Goal: Transaction & Acquisition: Purchase product/service

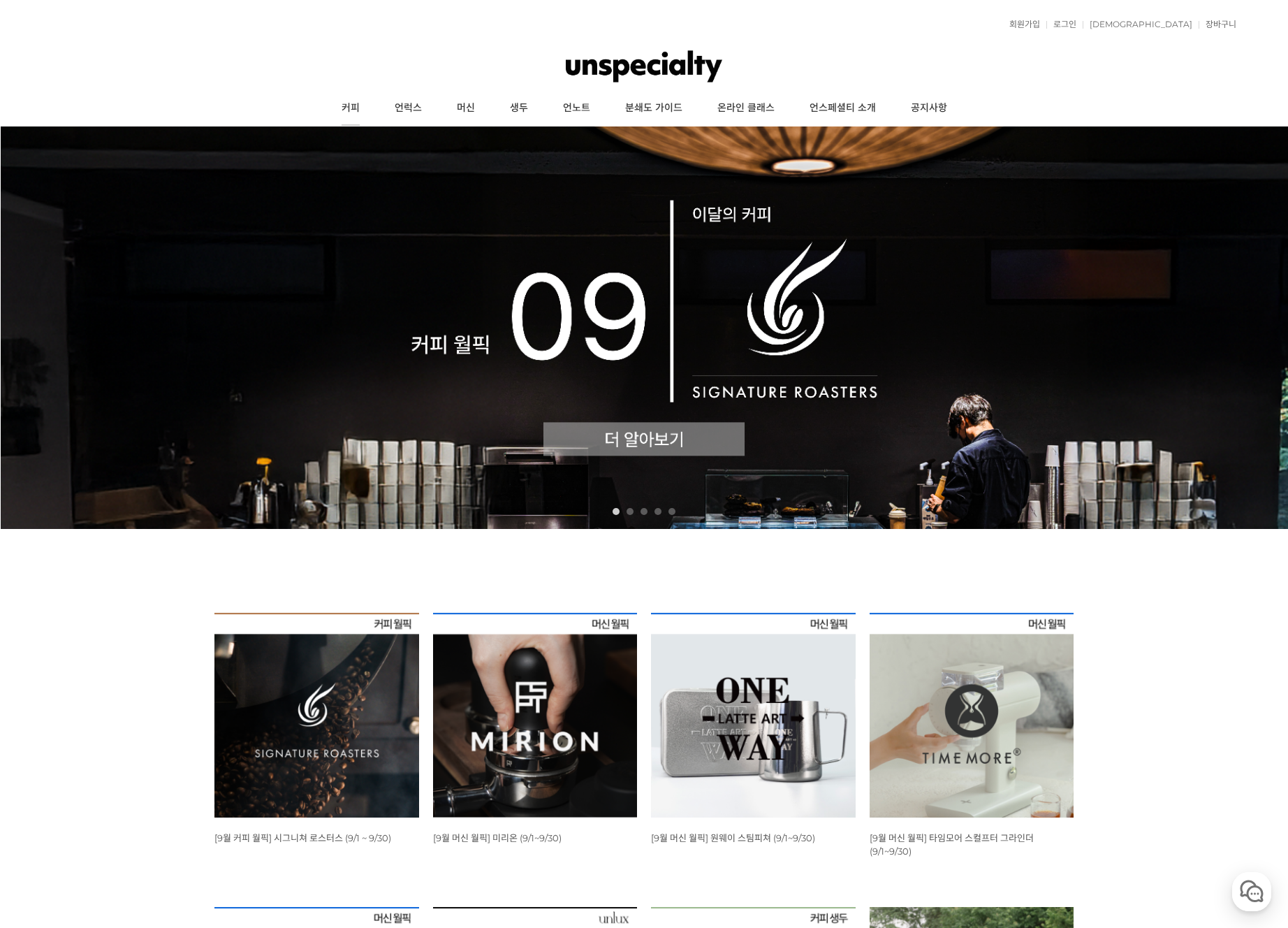
click at [346, 109] on link "커피" at bounding box center [351, 107] width 53 height 35
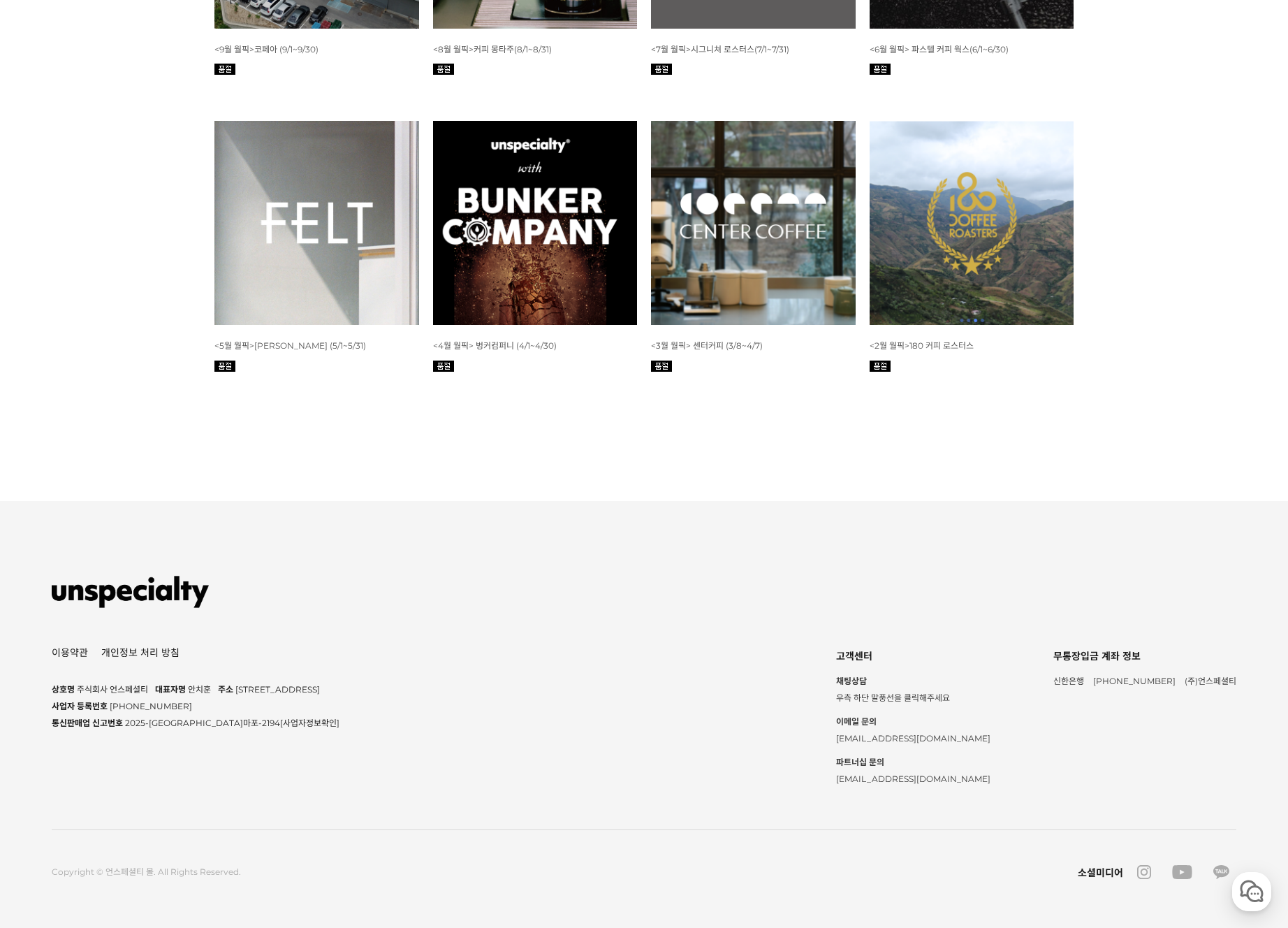
scroll to position [4113, 0]
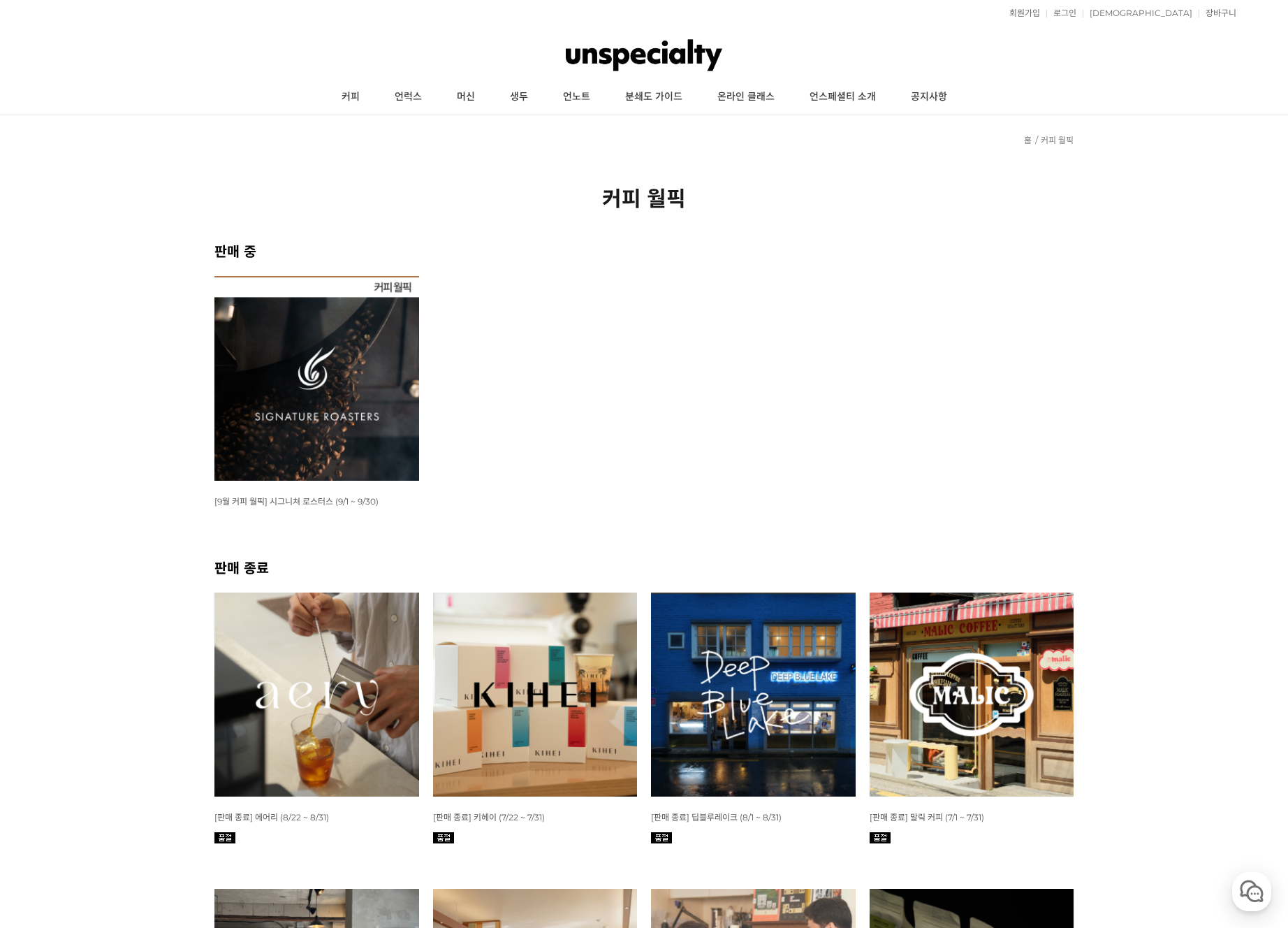
scroll to position [0, 0]
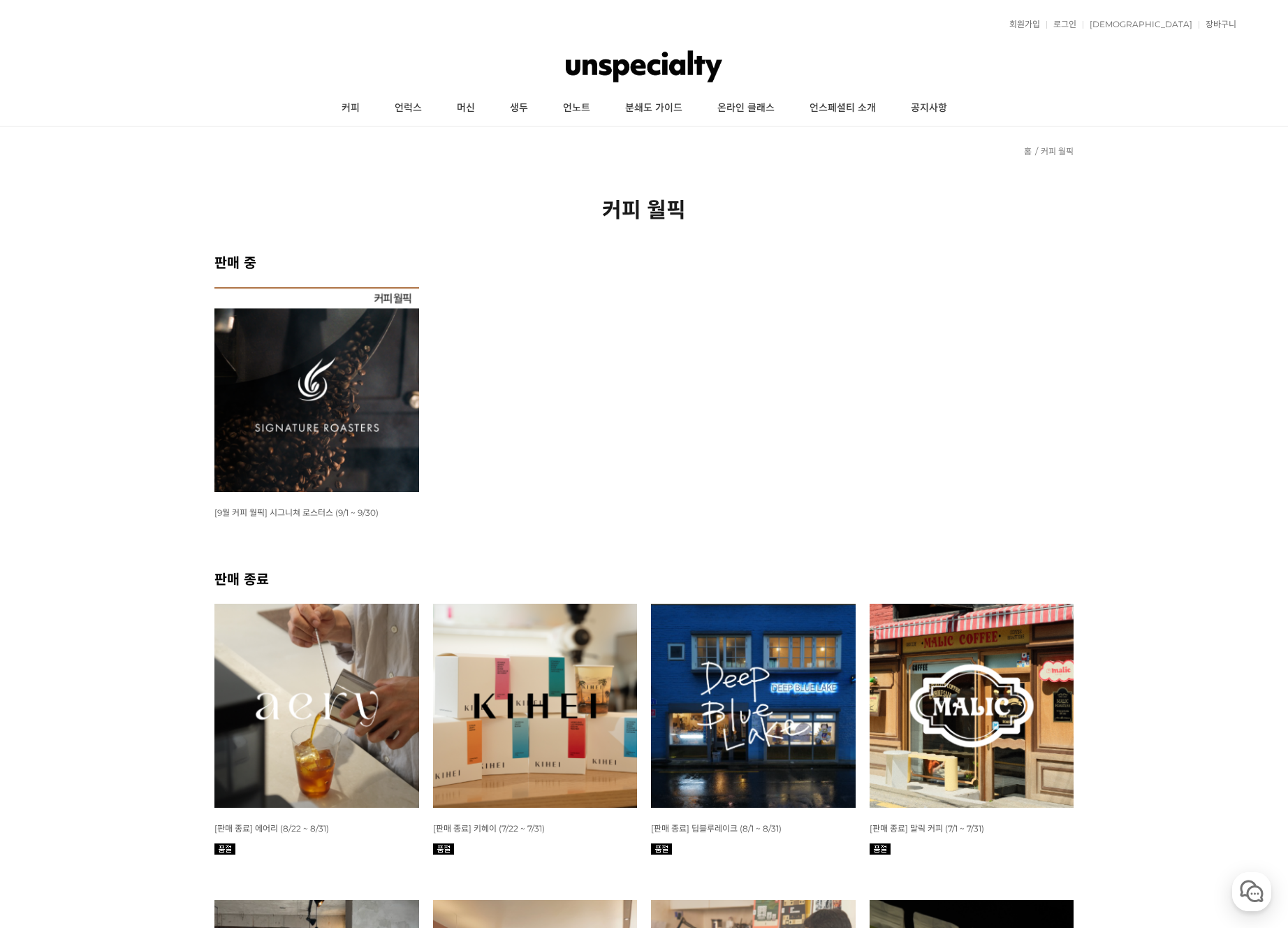
drag, startPoint x: 366, startPoint y: 397, endPoint x: 271, endPoint y: 6, distance: 402.4
